Goal: Transaction & Acquisition: Purchase product/service

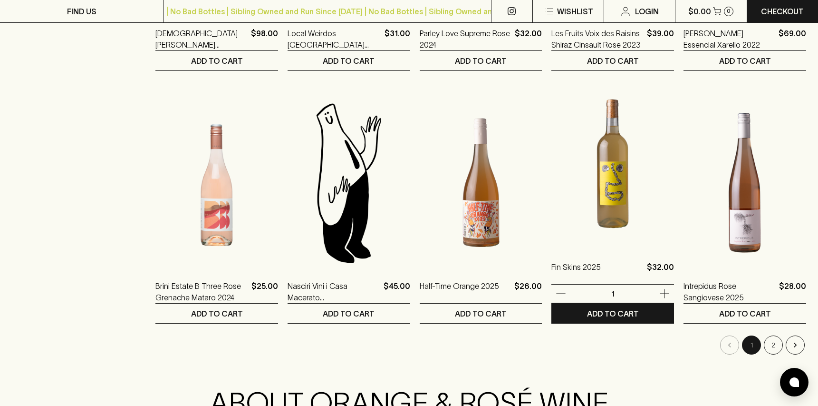
scroll to position [846, 0]
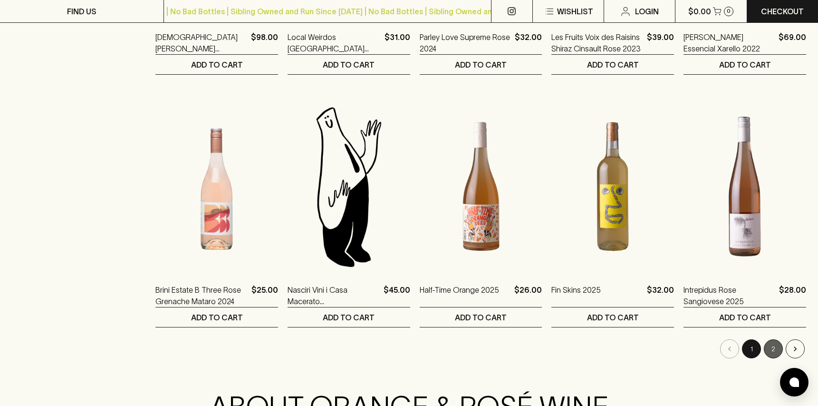
click at [776, 339] on button "2" at bounding box center [773, 348] width 19 height 19
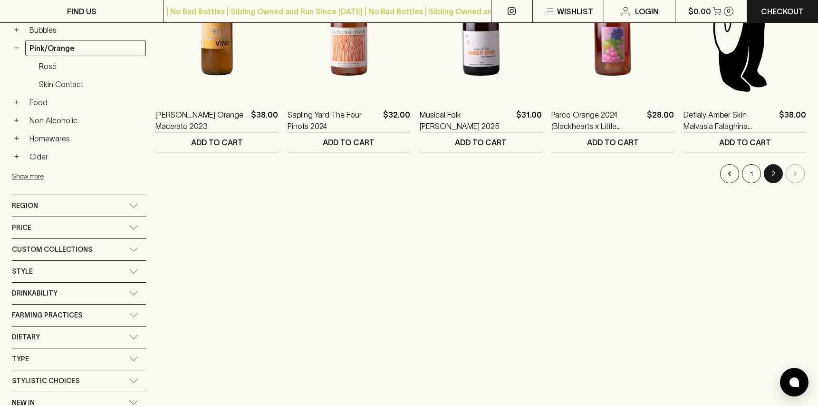
scroll to position [272, 0]
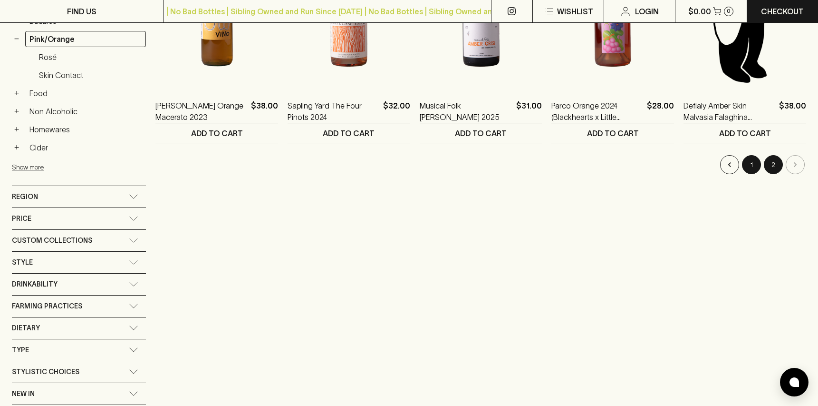
click at [750, 155] on button "1" at bounding box center [751, 164] width 19 height 19
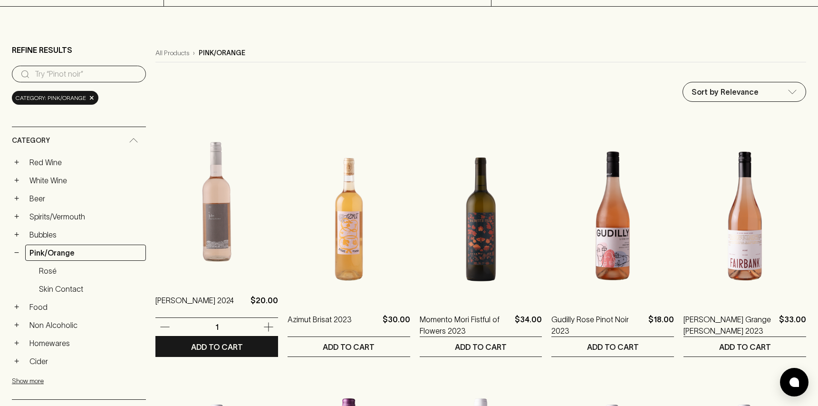
scroll to position [53, 0]
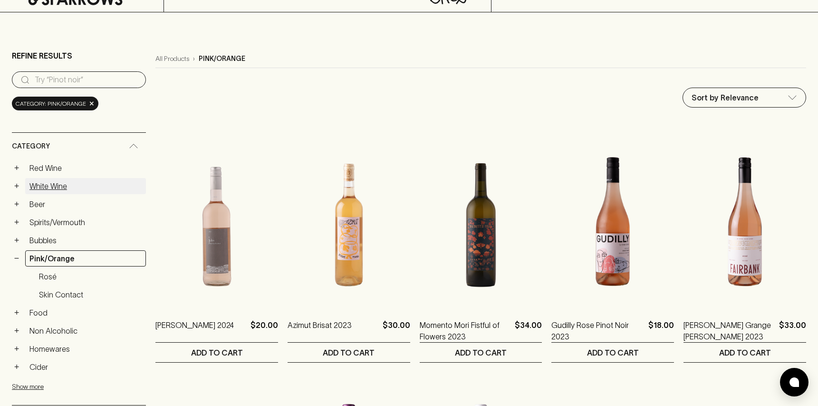
click at [59, 178] on link "White Wine" at bounding box center [85, 186] width 121 height 16
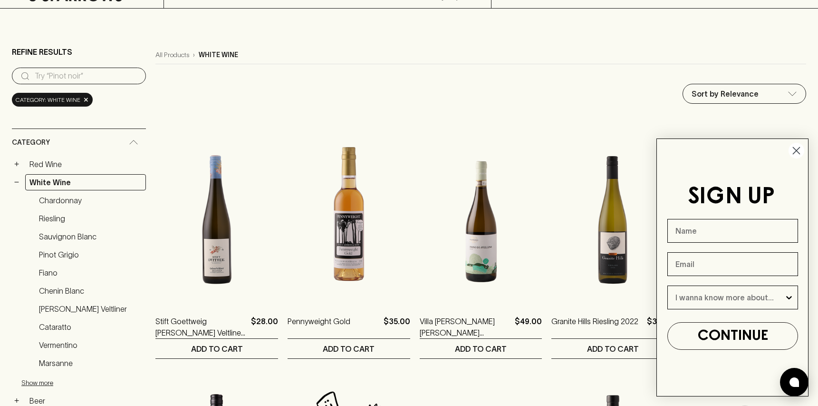
scroll to position [59, 0]
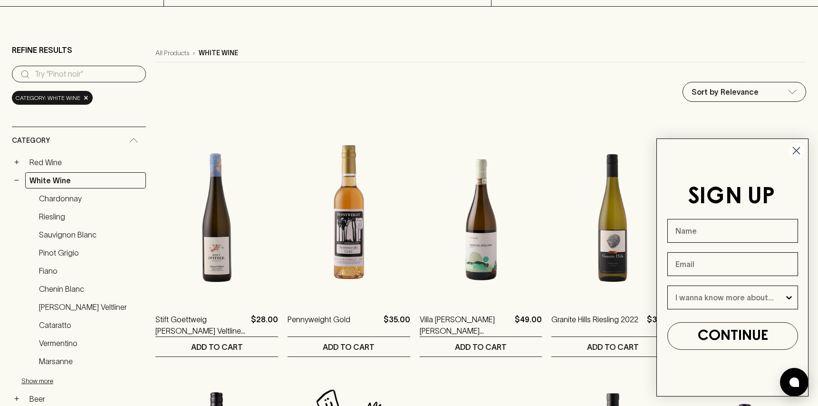
click at [796, 151] on icon "Close dialog" at bounding box center [797, 150] width 7 height 7
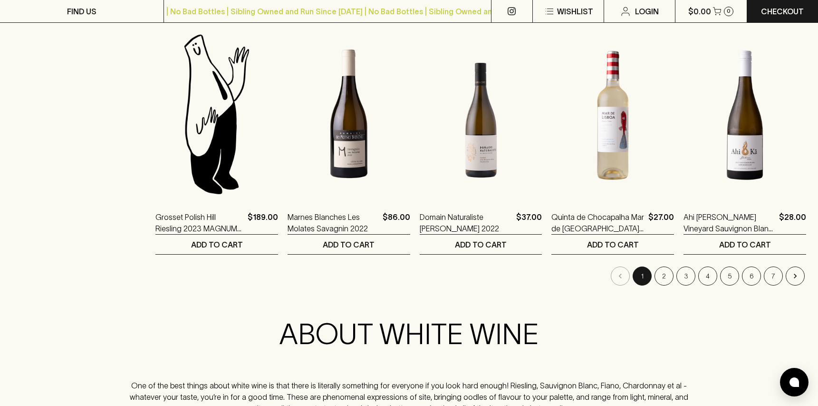
scroll to position [922, 0]
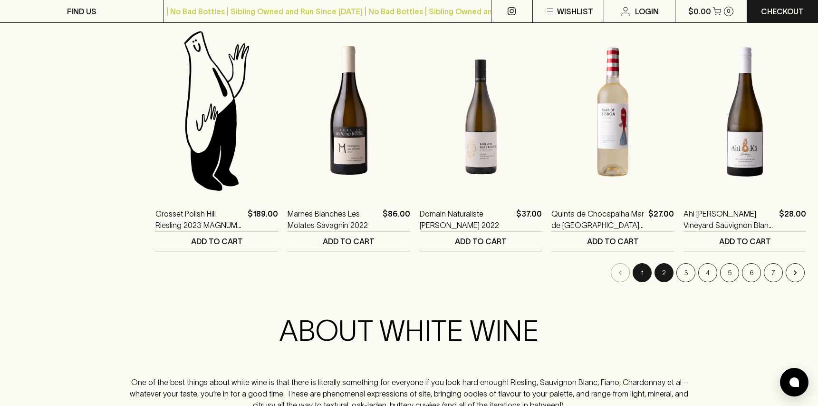
click at [665, 263] on button "2" at bounding box center [664, 272] width 19 height 19
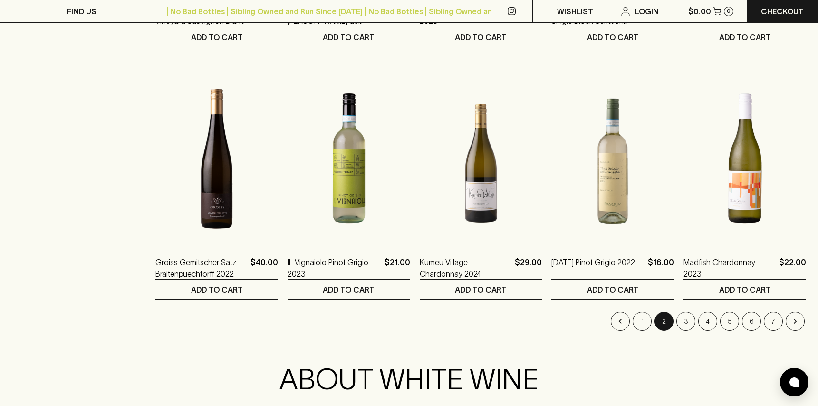
scroll to position [872, 0]
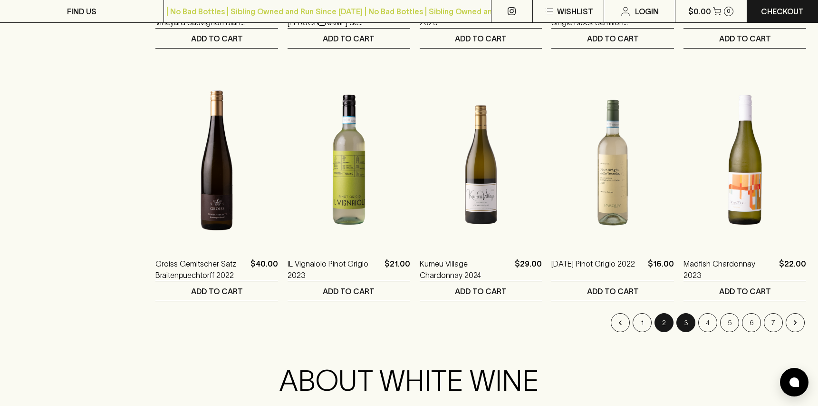
click at [686, 313] on button "3" at bounding box center [686, 322] width 19 height 19
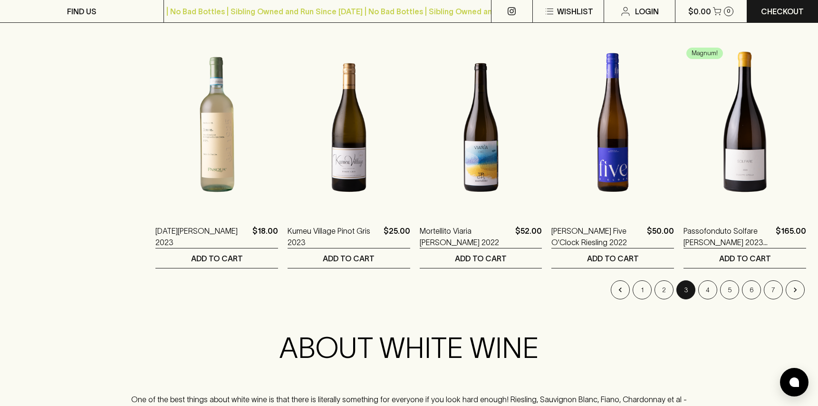
scroll to position [905, 0]
click at [707, 280] on button "4" at bounding box center [708, 289] width 19 height 19
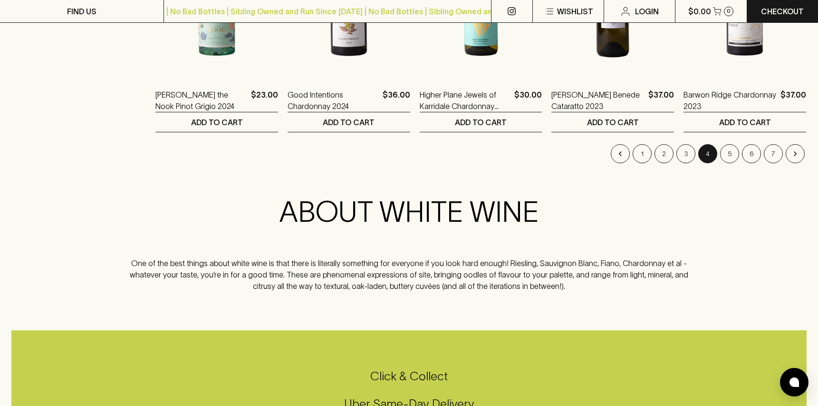
scroll to position [1058, 0]
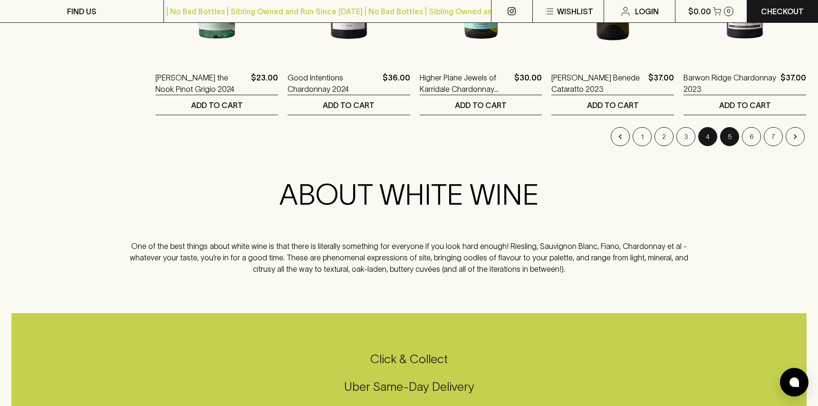
click at [729, 127] on button "5" at bounding box center [729, 136] width 19 height 19
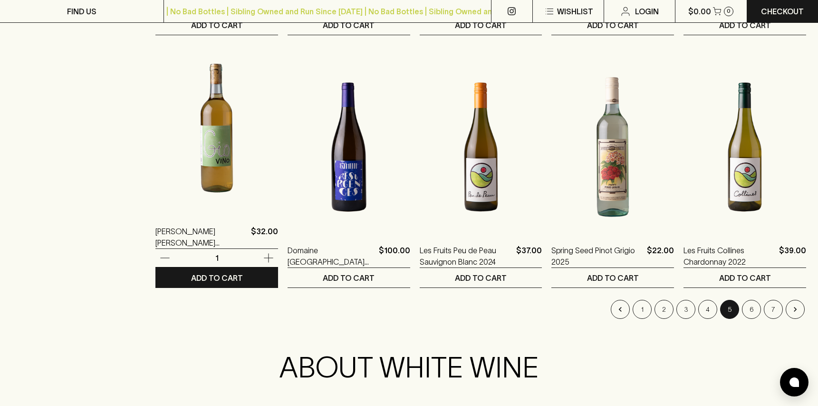
scroll to position [892, 0]
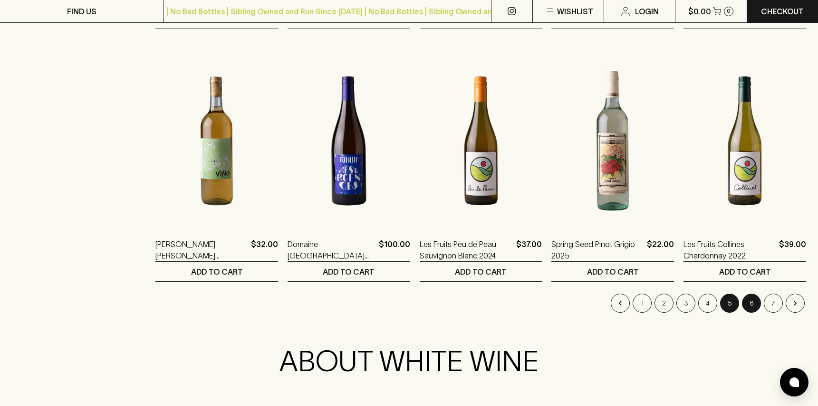
click at [752, 293] on button "6" at bounding box center [751, 302] width 19 height 19
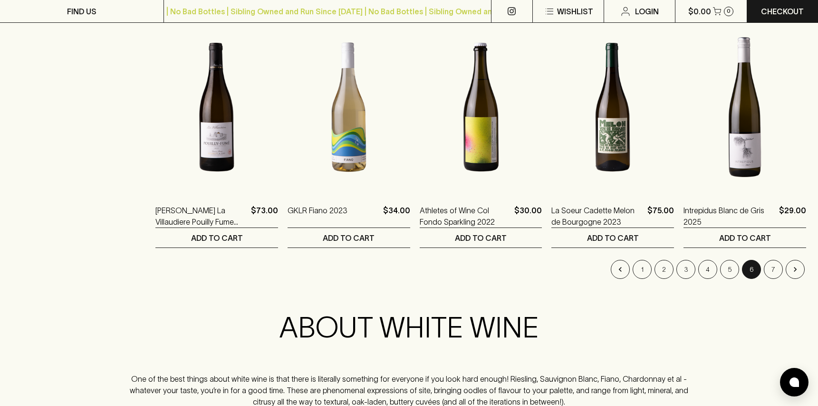
scroll to position [932, 0]
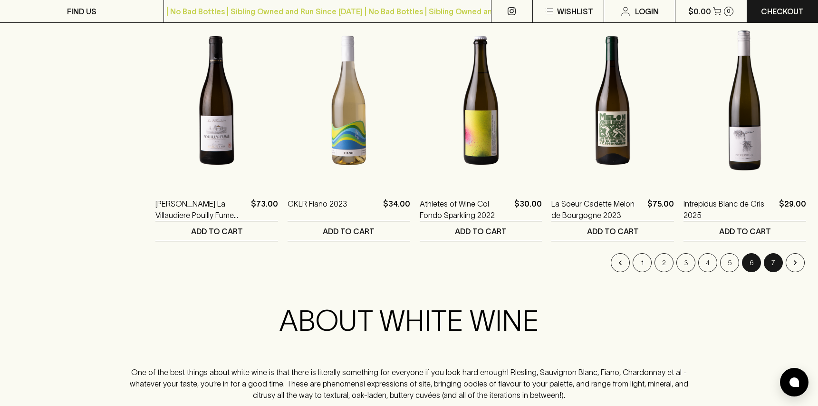
click at [774, 253] on button "7" at bounding box center [773, 262] width 19 height 19
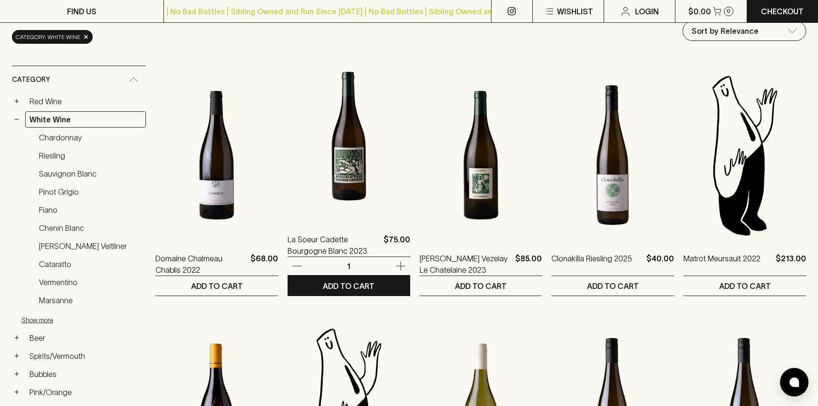
scroll to position [121, 0]
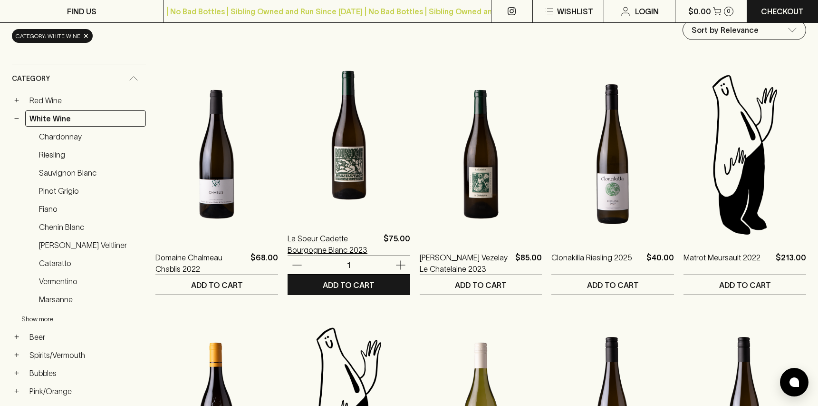
click at [331, 237] on p "La Soeur Cadette Bourgogne Blanc 2023" at bounding box center [334, 244] width 92 height 23
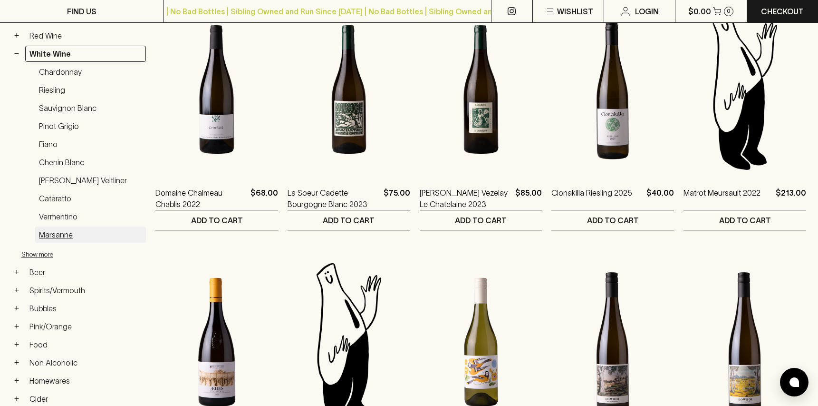
scroll to position [186, 0]
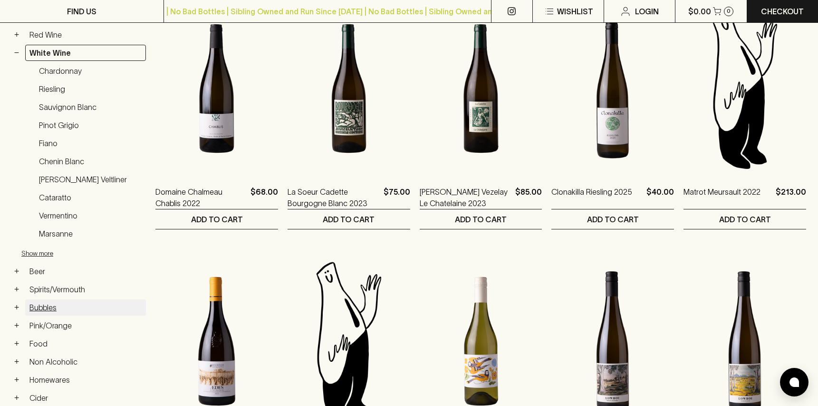
click at [44, 299] on link "Bubbles" at bounding box center [85, 307] width 121 height 16
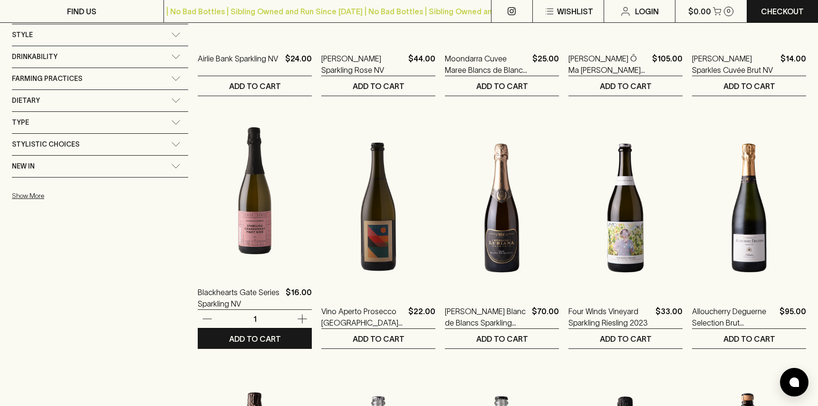
scroll to position [576, 0]
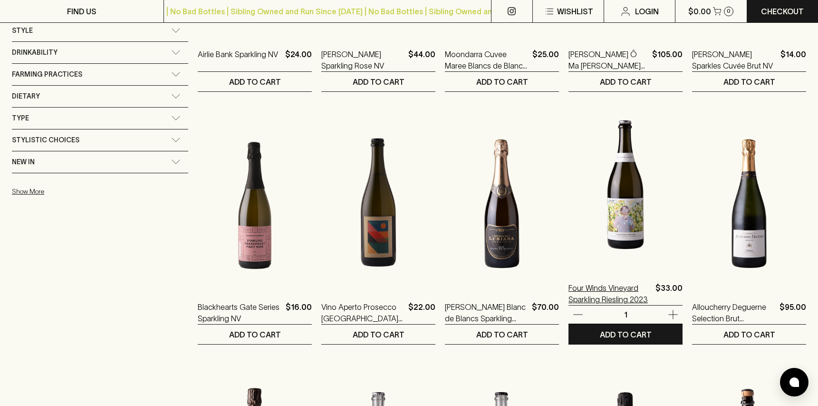
click at [590, 282] on p "Four Winds Vineyard Sparkling Riesling 2023" at bounding box center [610, 293] width 83 height 23
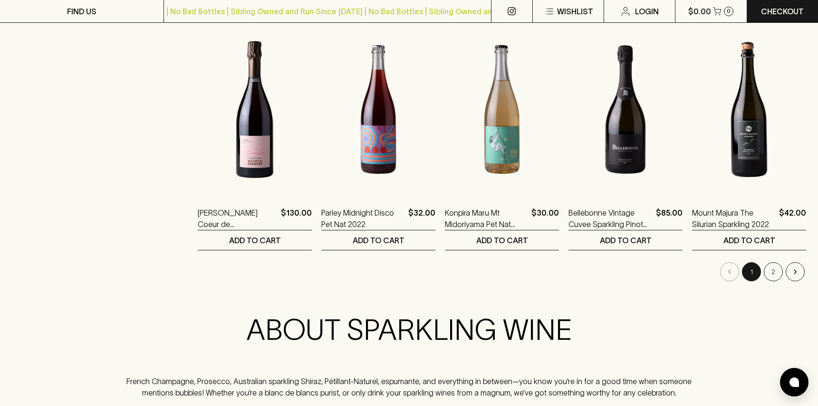
scroll to position [924, 0]
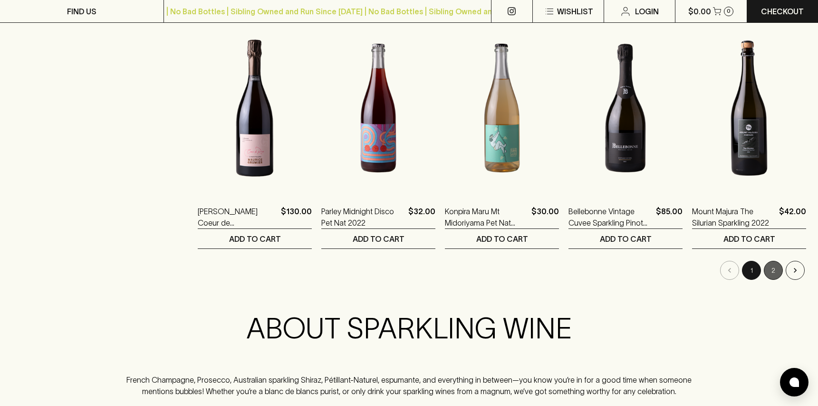
click at [777, 261] on button "2" at bounding box center [773, 270] width 19 height 19
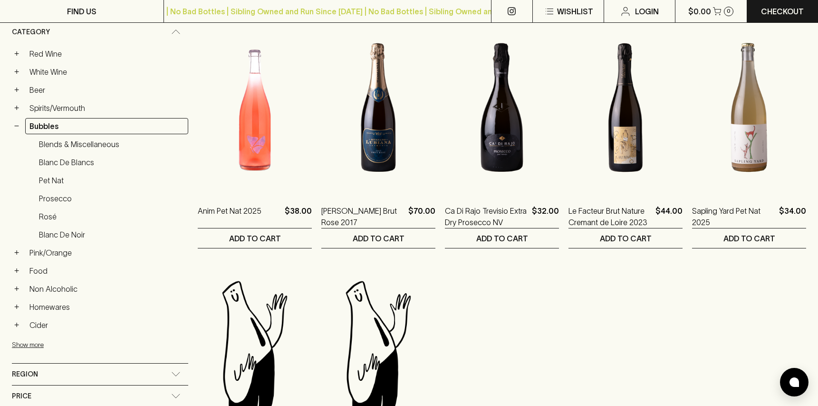
scroll to position [146, 0]
